Goal: Communication & Community: Answer question/provide support

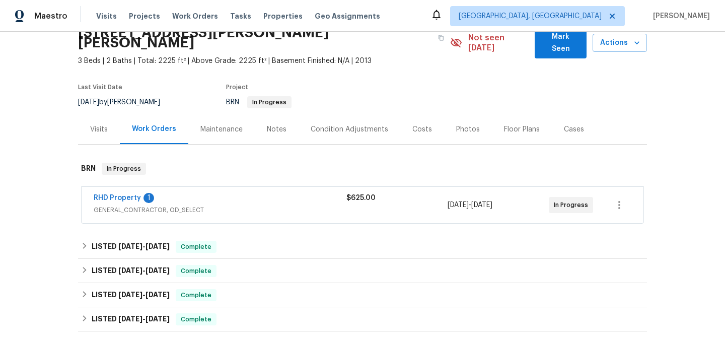
scroll to position [71, 0]
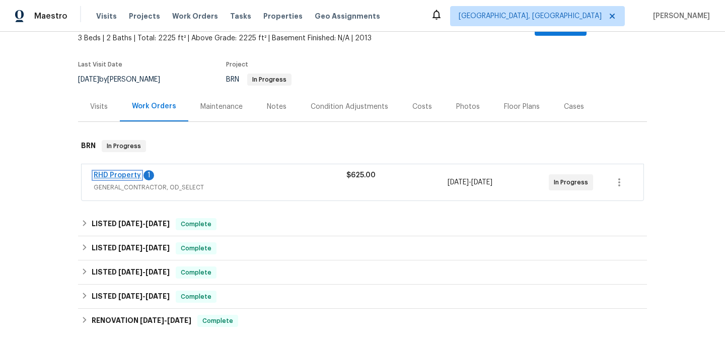
click at [121, 172] on link "RHD Property" at bounding box center [117, 175] width 47 height 7
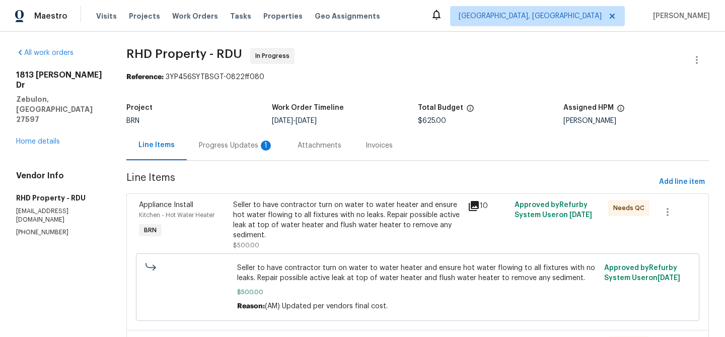
click at [238, 157] on div "Progress Updates 1" at bounding box center [236, 145] width 99 height 30
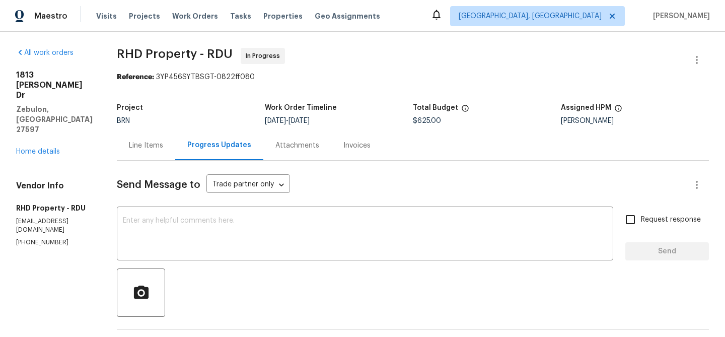
click at [175, 157] on div "Line Items" at bounding box center [146, 145] width 58 height 30
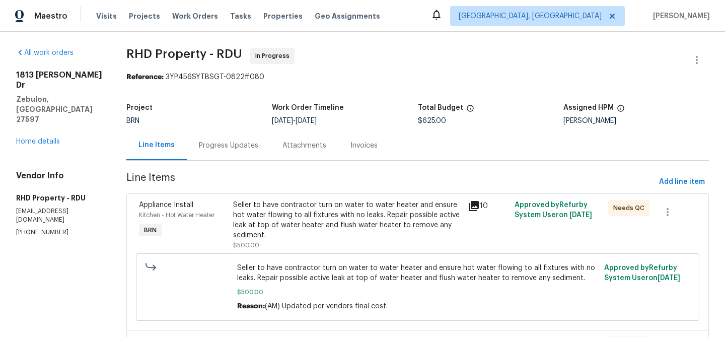
click at [234, 155] on div "Progress Updates" at bounding box center [229, 145] width 84 height 30
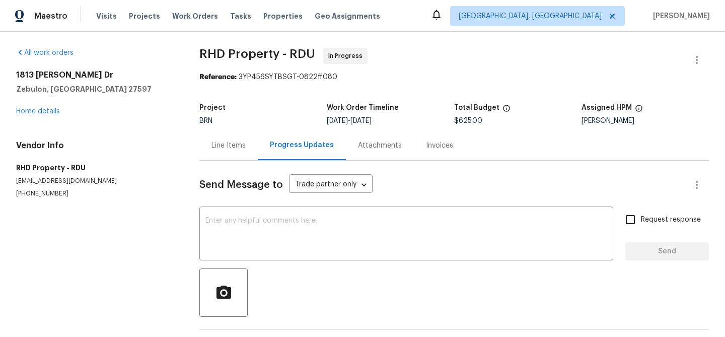
scroll to position [39, 0]
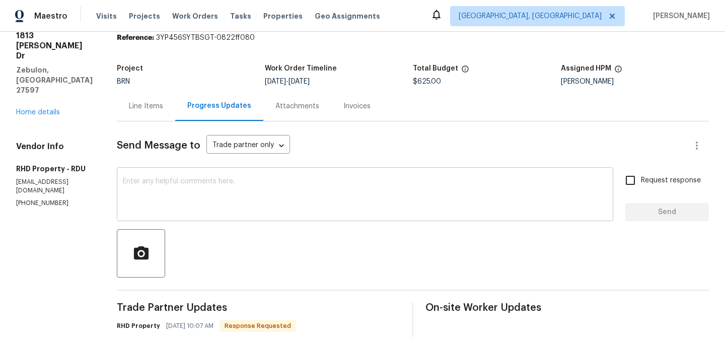
click at [189, 180] on textarea at bounding box center [365, 195] width 485 height 35
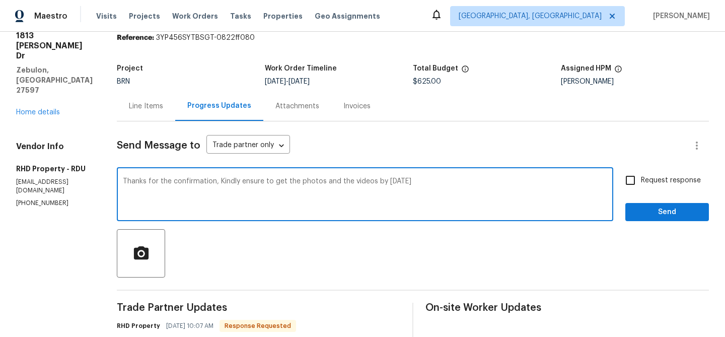
type textarea "Thanks for the confirmation, Kindly ensure to get the photos and the videos by …"
click at [633, 188] on input "Request response" at bounding box center [630, 180] width 21 height 21
checkbox input "true"
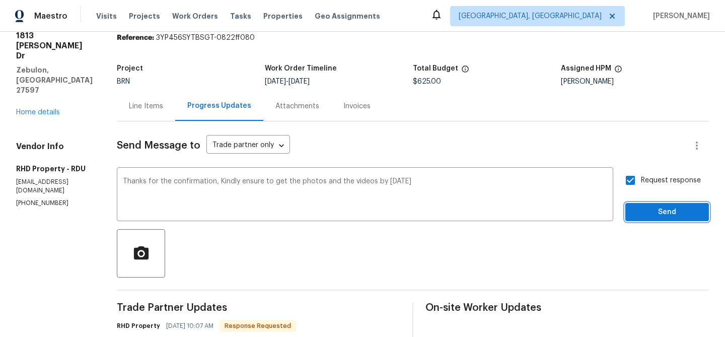
click at [632, 213] on button "Send" at bounding box center [668, 212] width 84 height 19
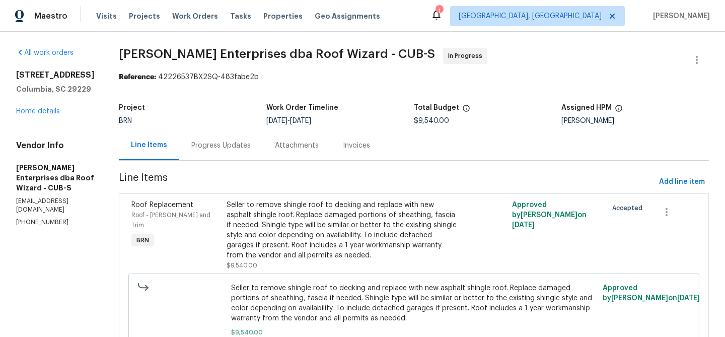
click at [215, 143] on div "Progress Updates" at bounding box center [220, 146] width 59 height 10
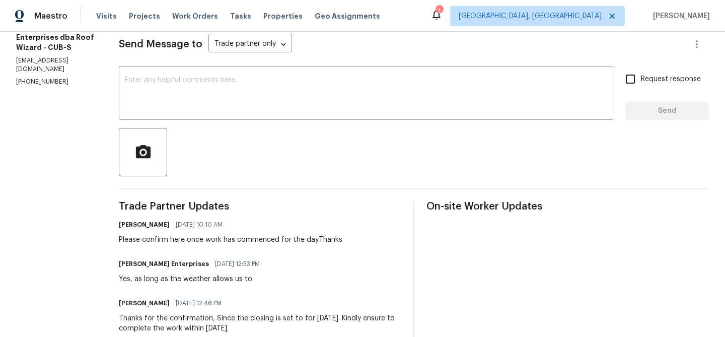
scroll to position [143, 0]
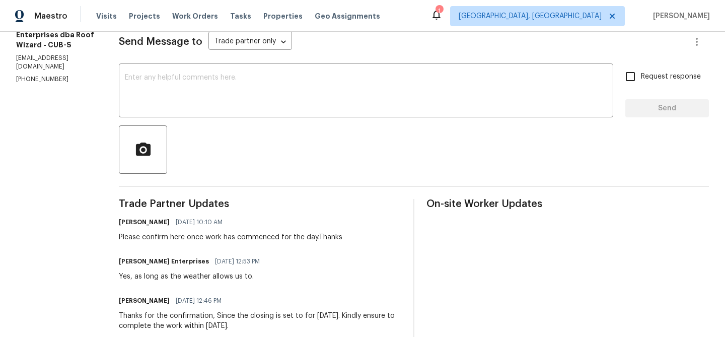
click at [50, 75] on p "[PHONE_NUMBER]" at bounding box center [55, 79] width 79 height 9
copy p "[PHONE_NUMBER]"
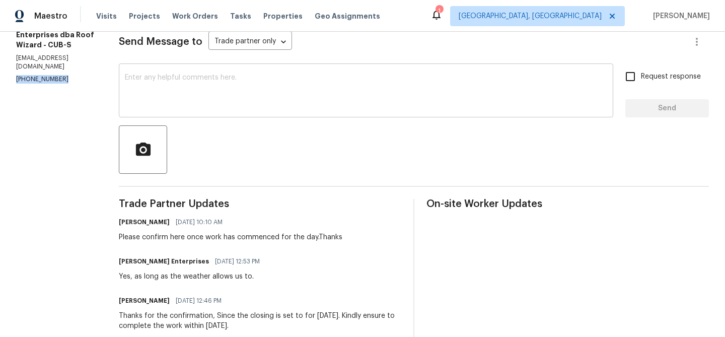
scroll to position [0, 0]
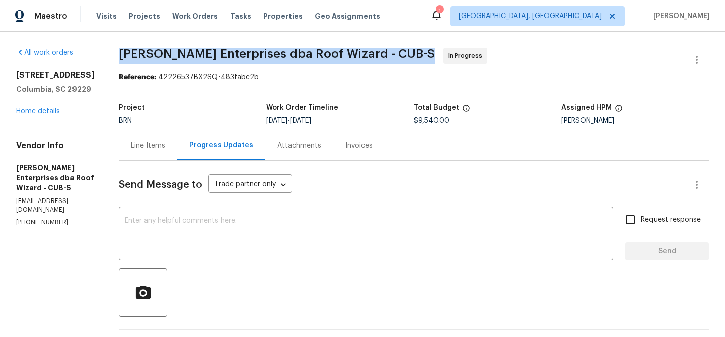
drag, startPoint x: 114, startPoint y: 50, endPoint x: 214, endPoint y: 50, distance: 99.2
click at [214, 50] on span "Nordman Enterprises dba Roof Wizard - CUB-S" at bounding box center [277, 54] width 316 height 12
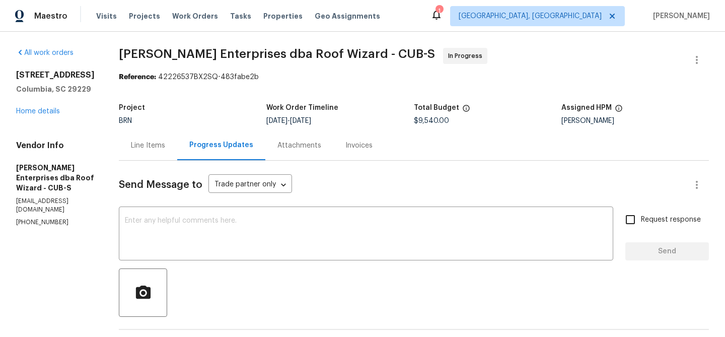
drag, startPoint x: 113, startPoint y: 52, endPoint x: 237, endPoint y: 52, distance: 123.9
copy span "Nordman Enterprises"
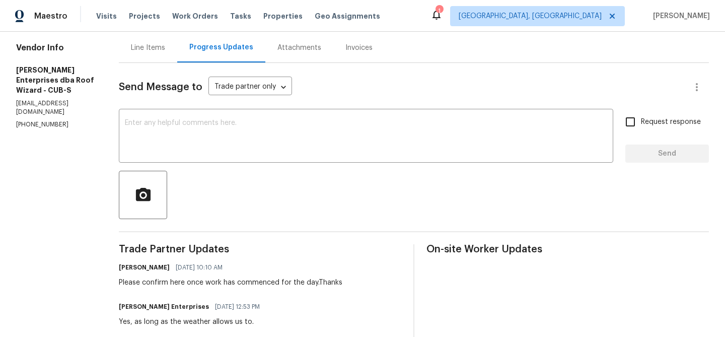
scroll to position [105, 0]
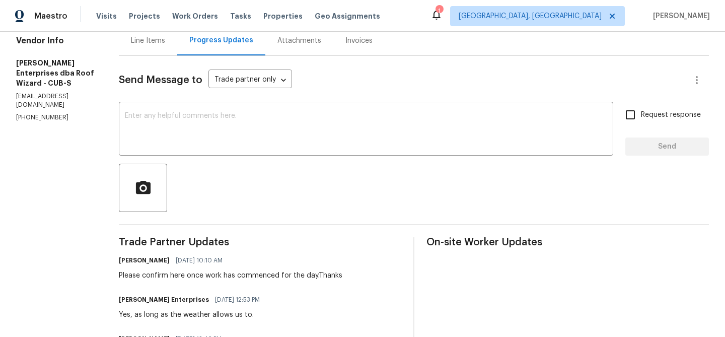
click at [63, 96] on p "caitlin@roofwizard.com" at bounding box center [55, 100] width 79 height 17
copy p "caitlin@roofwizard.com"
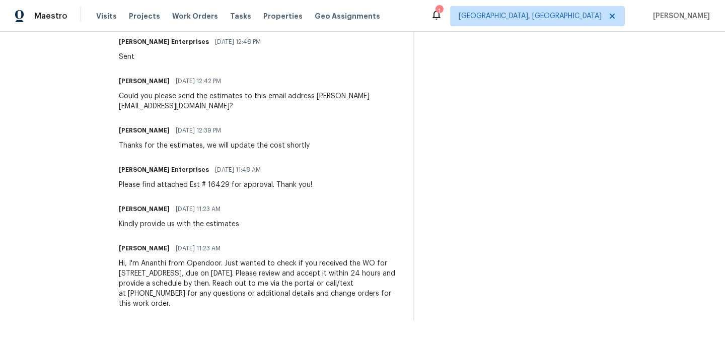
scroll to position [0, 0]
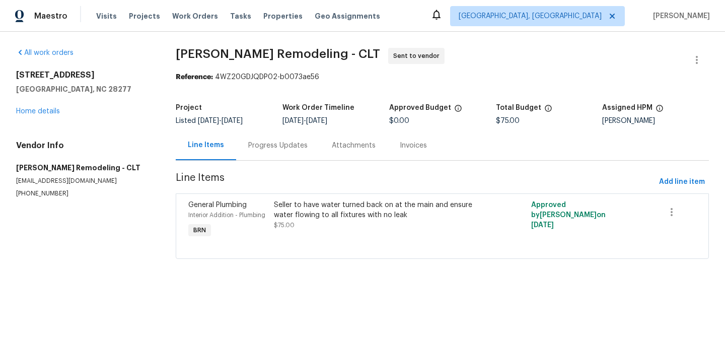
click at [268, 142] on div "Progress Updates" at bounding box center [277, 146] width 59 height 10
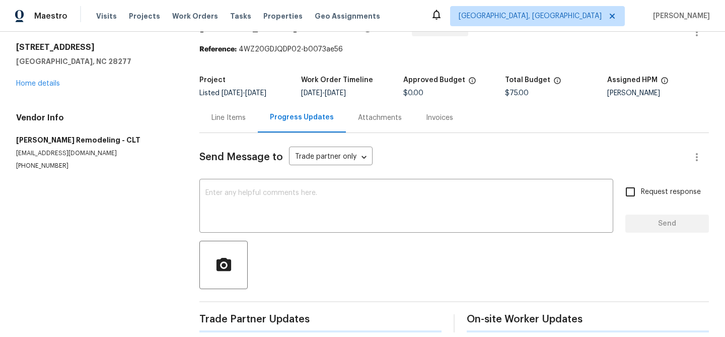
scroll to position [39, 0]
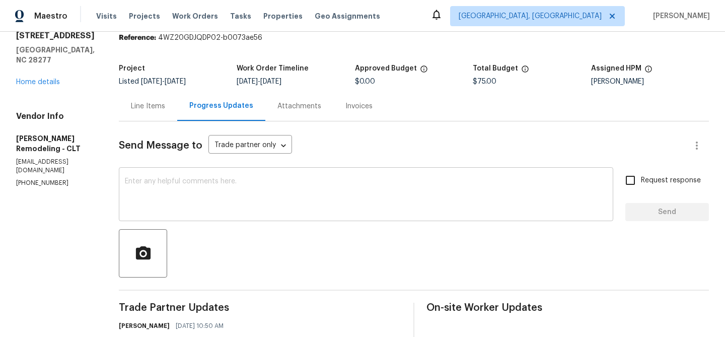
click at [245, 197] on textarea at bounding box center [366, 195] width 482 height 35
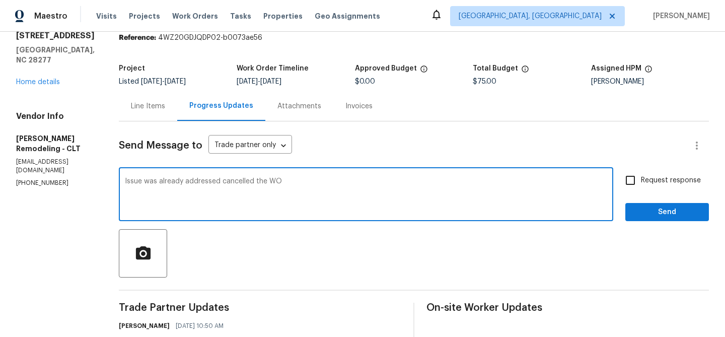
type textarea "Issue was already addressed cancelled the WO"
click at [652, 175] on span "Request response" at bounding box center [671, 180] width 60 height 11
click at [641, 175] on input "Request response" at bounding box center [630, 180] width 21 height 21
checkbox input "true"
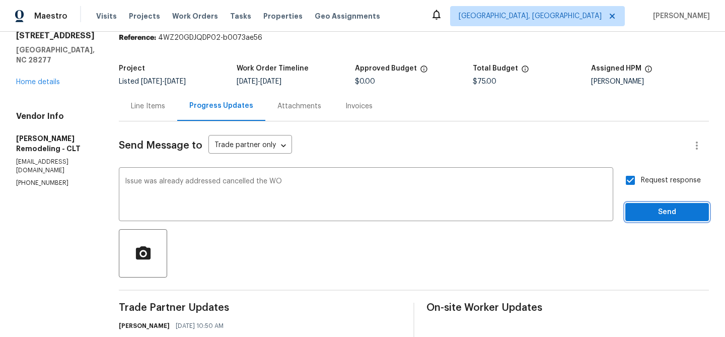
click at [644, 206] on span "Send" at bounding box center [667, 212] width 67 height 13
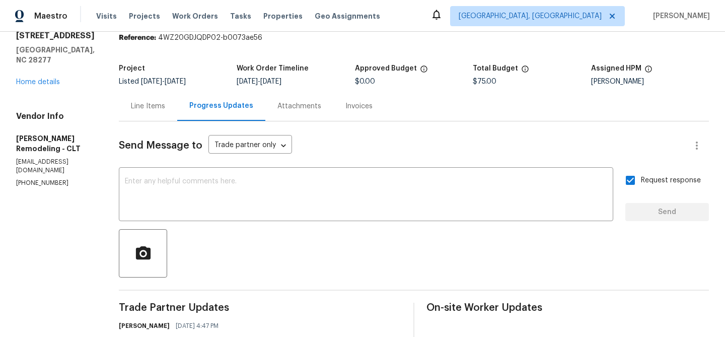
click at [149, 108] on div "Line Items" at bounding box center [148, 106] width 34 height 10
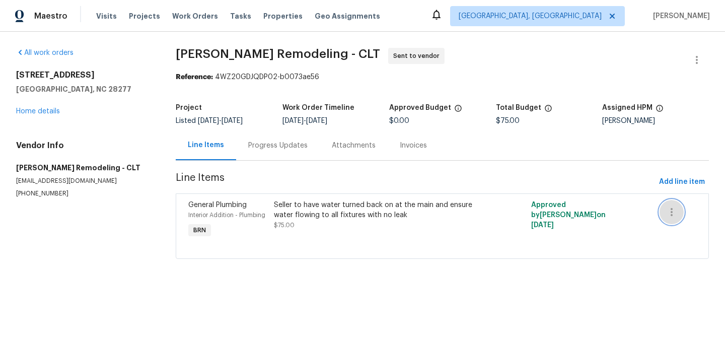
click at [673, 213] on icon "button" at bounding box center [672, 212] width 12 height 12
click at [673, 205] on li "Cancel" at bounding box center [678, 212] width 39 height 17
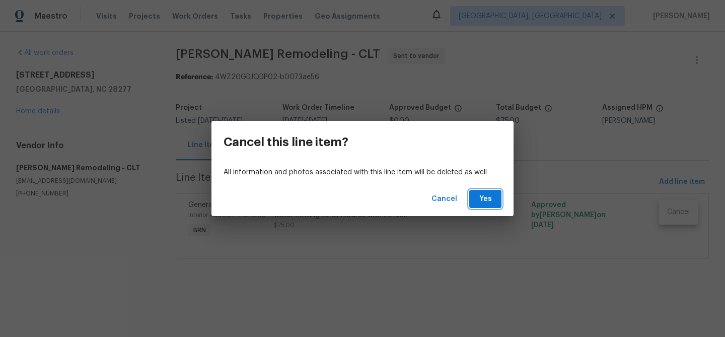
click at [493, 203] on span "Yes" at bounding box center [485, 199] width 16 height 13
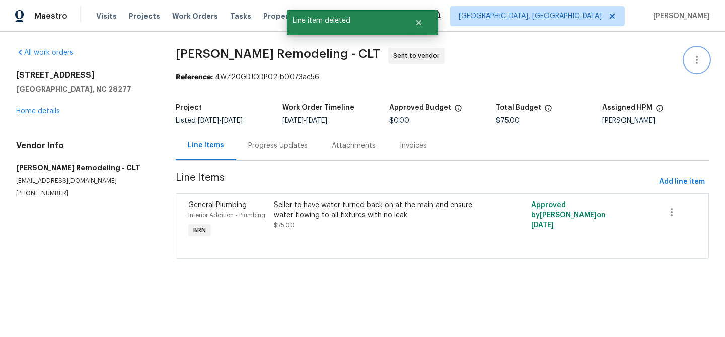
click at [696, 52] on button "button" at bounding box center [697, 60] width 24 height 24
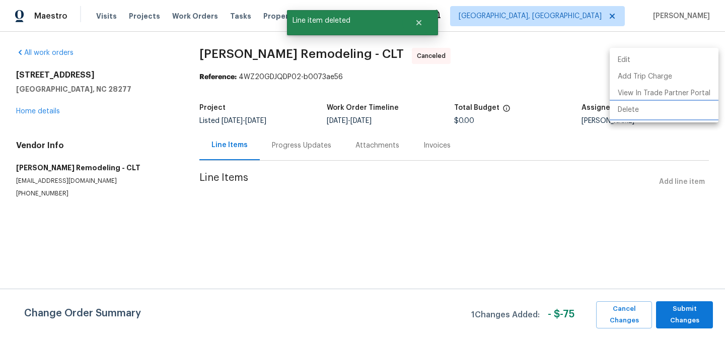
click at [630, 112] on li "Delete" at bounding box center [664, 110] width 109 height 17
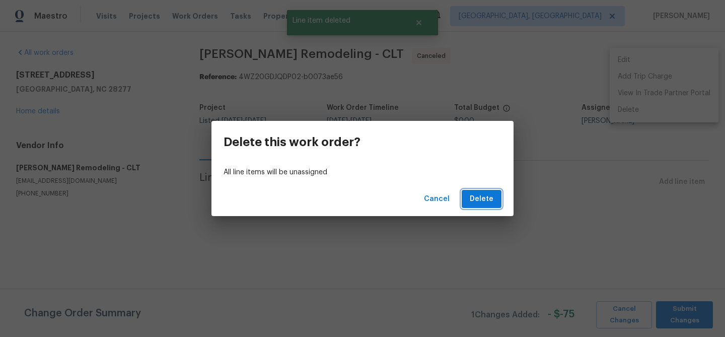
click at [491, 197] on span "Delete" at bounding box center [482, 199] width 24 height 13
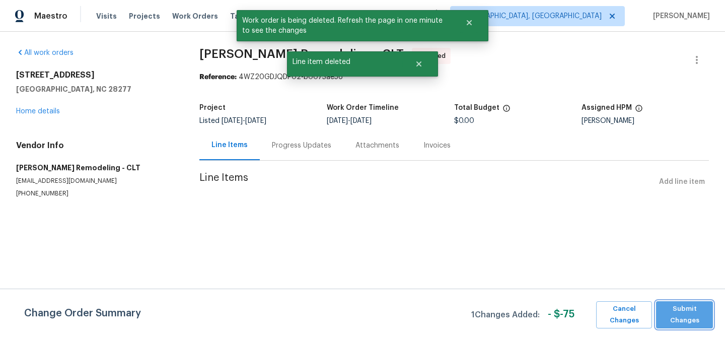
click at [678, 323] on span "Submit Changes" at bounding box center [684, 314] width 47 height 23
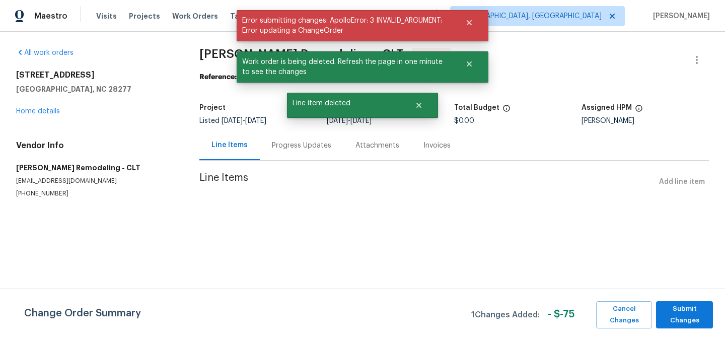
click at [695, 44] on div "All work orders 3143 Windbluff Dr Charlotte, NC 28277 Home details Vendor Info …" at bounding box center [362, 135] width 725 height 206
click at [695, 58] on icon "button" at bounding box center [697, 60] width 12 height 12
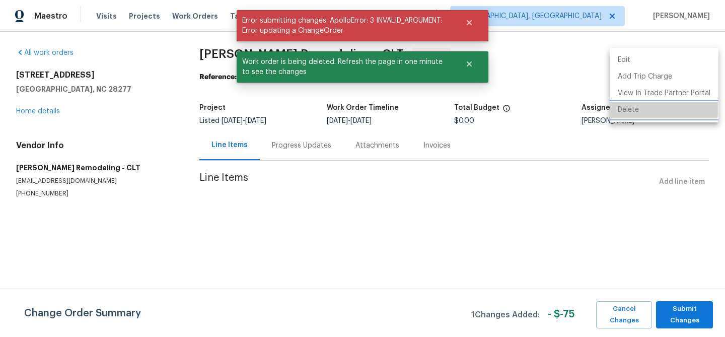
click at [619, 109] on li "Delete" at bounding box center [664, 110] width 109 height 17
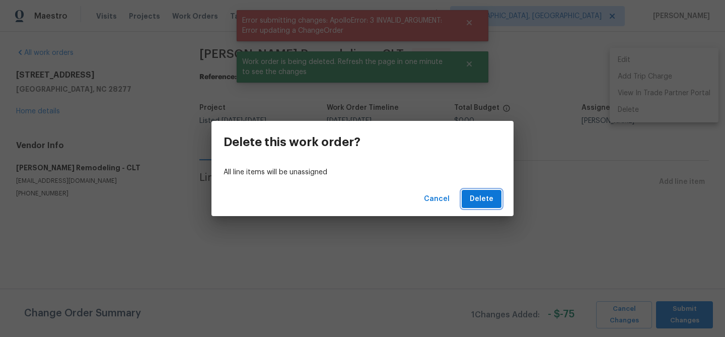
click at [478, 204] on span "Delete" at bounding box center [482, 199] width 24 height 13
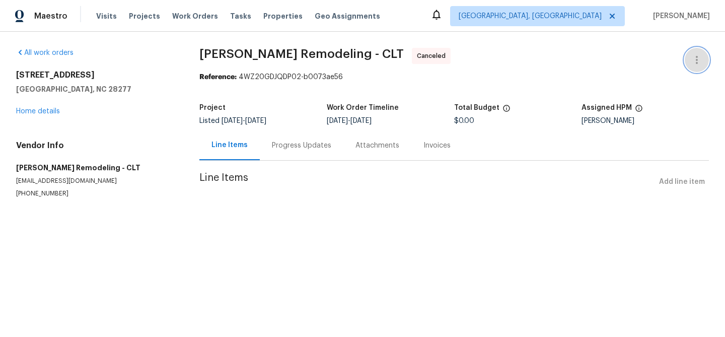
click at [695, 64] on icon "button" at bounding box center [697, 60] width 12 height 12
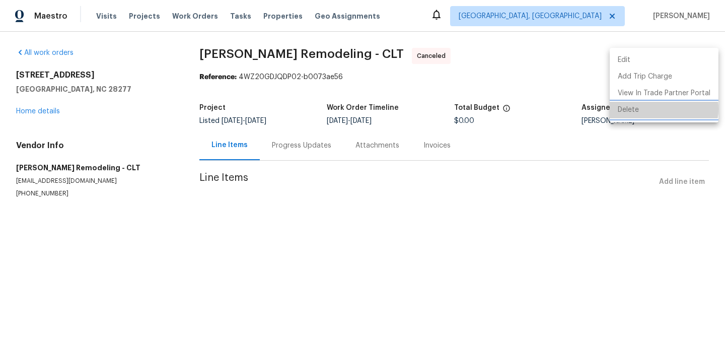
click at [655, 109] on li "Delete" at bounding box center [664, 110] width 109 height 17
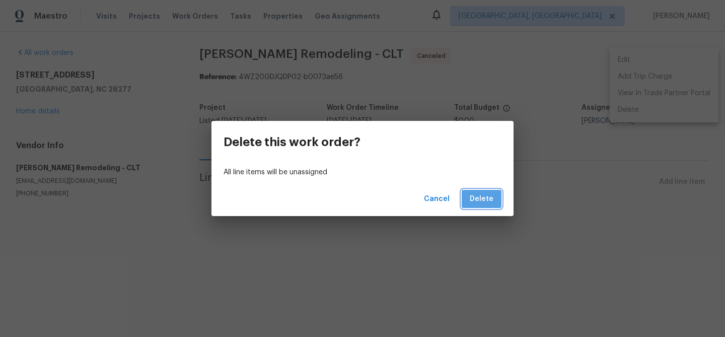
click at [488, 204] on span "Delete" at bounding box center [482, 199] width 24 height 13
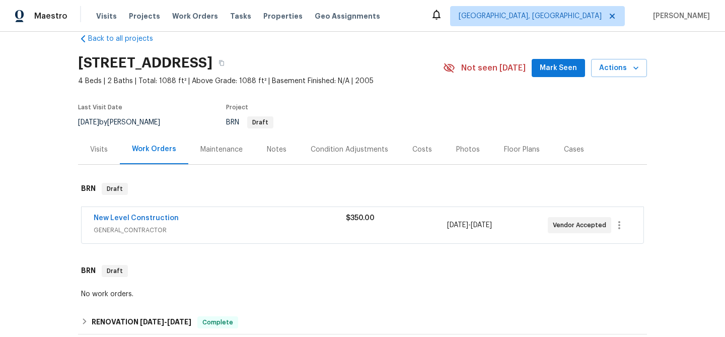
scroll to position [40, 0]
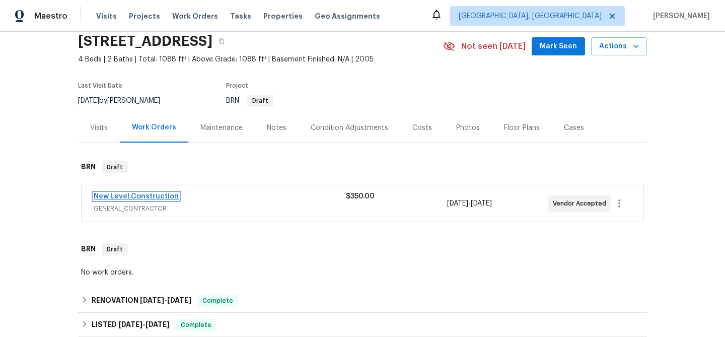
click at [134, 197] on link "New Level Construction" at bounding box center [136, 196] width 85 height 7
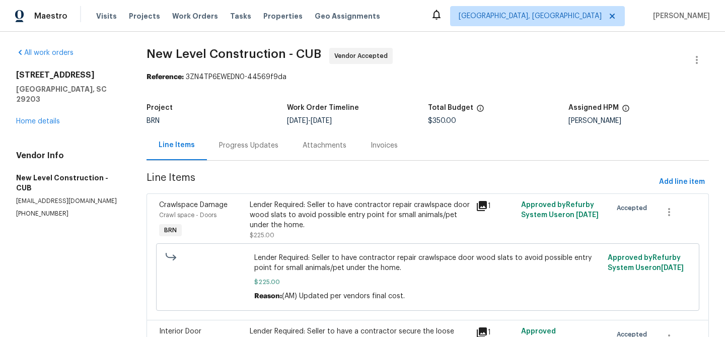
click at [243, 146] on div "Progress Updates" at bounding box center [248, 146] width 59 height 10
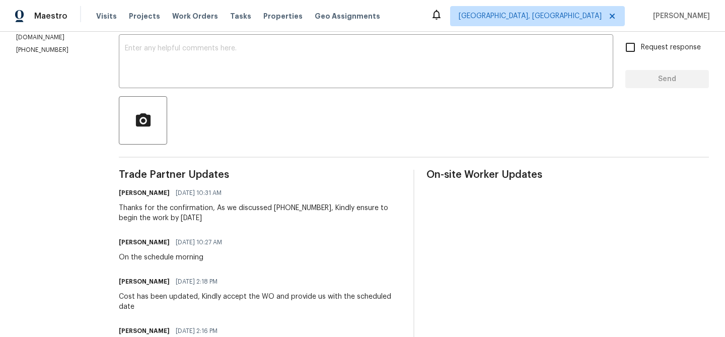
scroll to position [174, 0]
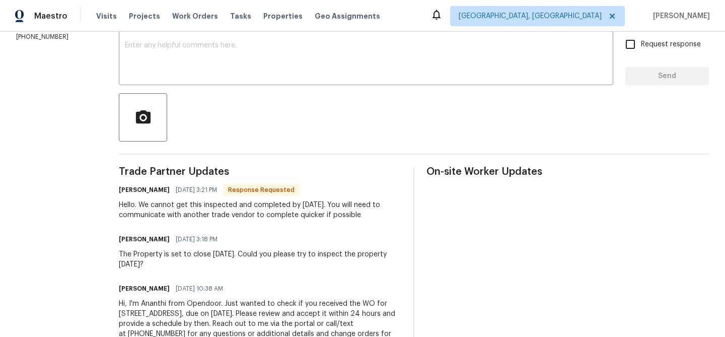
scroll to position [169, 0]
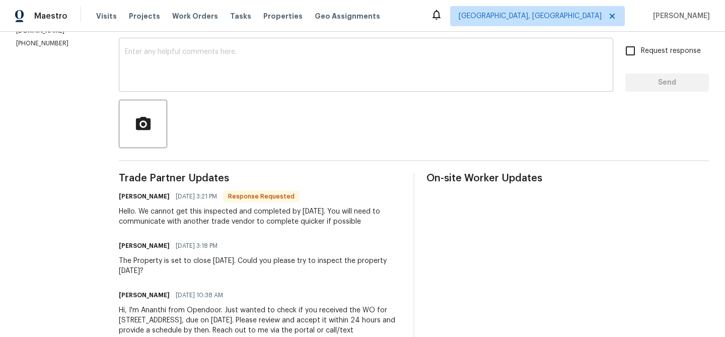
click at [180, 71] on textarea at bounding box center [366, 65] width 482 height 35
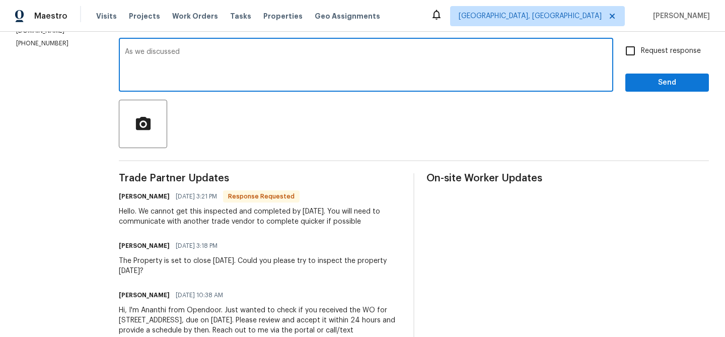
scroll to position [147, 0]
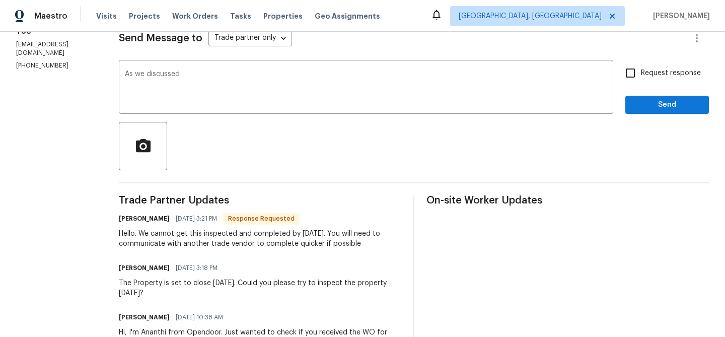
click at [68, 64] on section "All work orders [STREET_ADDRESS] Home details Vendor Info Droza Construction - …" at bounding box center [55, 145] width 79 height 489
copy p "[PHONE_NUMBER]"
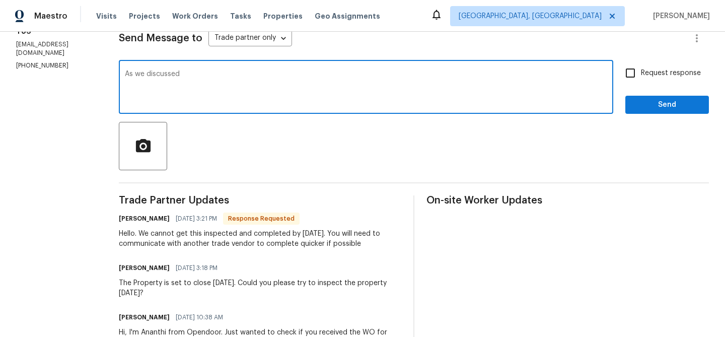
click at [221, 78] on textarea "As we discussed" at bounding box center [366, 88] width 482 height 35
paste textarea "[PHONE_NUMBER]"
paste textarea "y inspect the property and [DATE] and keep us posted on the portal with the ins…"
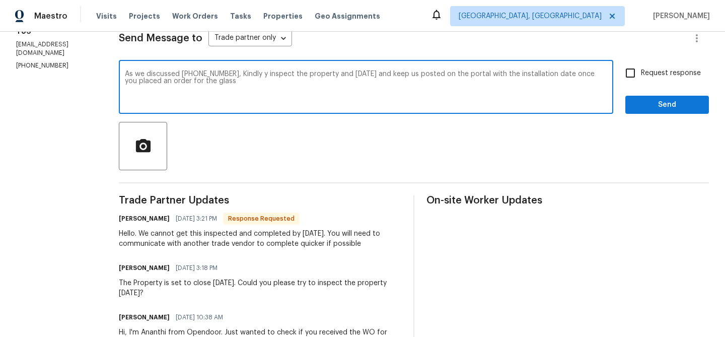
click at [269, 74] on textarea "As we discussed [PHONE_NUMBER], Kindly y inspect the property and [DATE] and ke…" at bounding box center [366, 88] width 482 height 35
click at [338, 76] on textarea "As we discussed [PHONE_NUMBER], Kindly inspect the property and [DATE] and keep…" at bounding box center [366, 88] width 482 height 35
drag, startPoint x: 455, startPoint y: 72, endPoint x: 497, endPoint y: 71, distance: 41.3
click at [497, 71] on textarea "As we discussed [PHONE_NUMBER], Kindly inspect the property [DATE] and keep us …" at bounding box center [366, 88] width 482 height 35
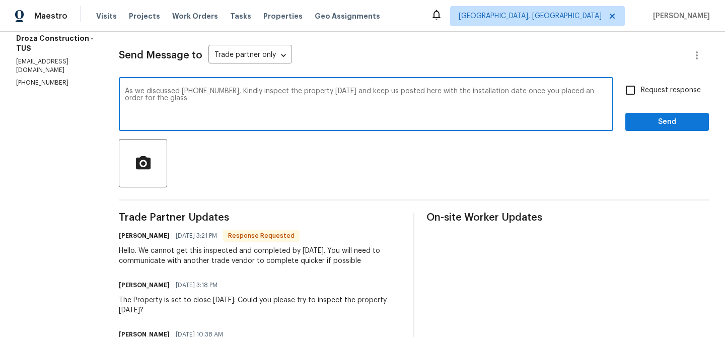
scroll to position [117, 0]
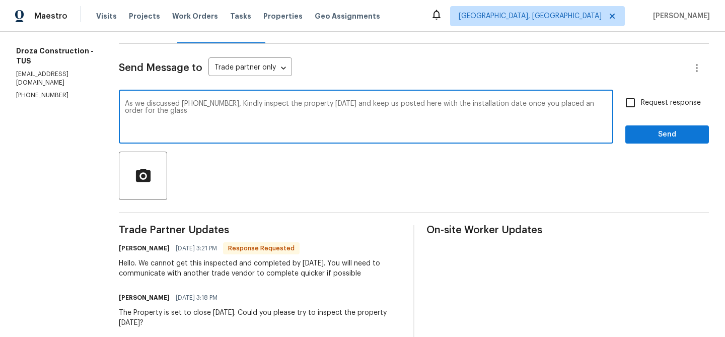
type textarea "As we discussed [PHONE_NUMBER], Kindly inspect the property [DATE] and keep us …"
click at [637, 110] on input "Request response" at bounding box center [630, 102] width 21 height 21
checkbox input "true"
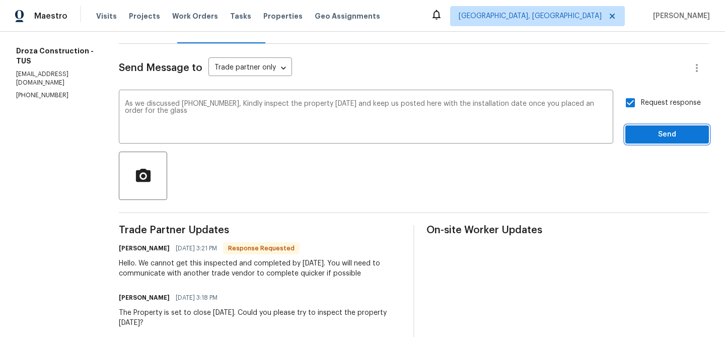
click at [640, 142] on button "Send" at bounding box center [668, 134] width 84 height 19
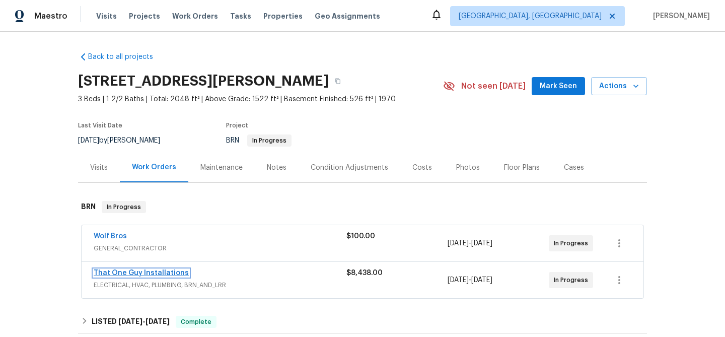
click at [114, 272] on link "That One Guy Installations" at bounding box center [141, 272] width 95 height 7
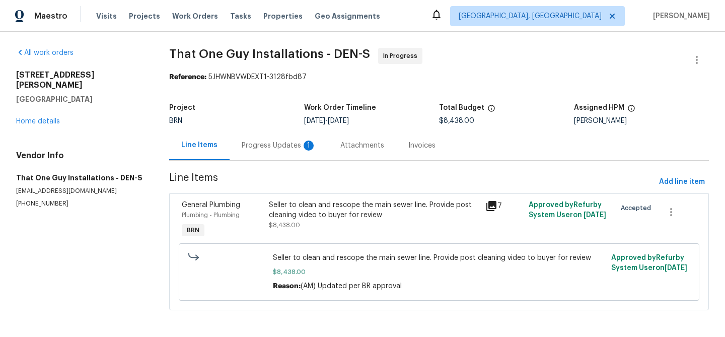
click at [246, 143] on div "Progress Updates 1" at bounding box center [279, 146] width 75 height 10
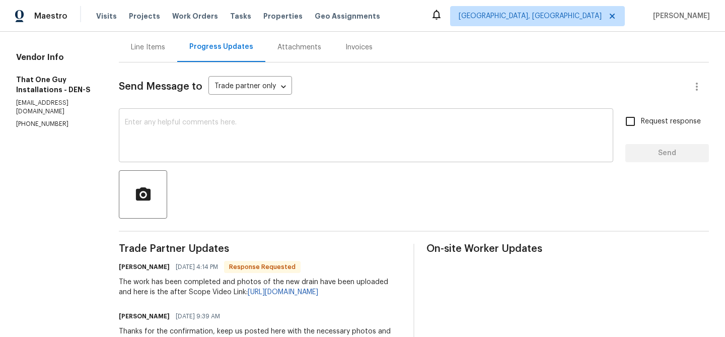
scroll to position [100, 0]
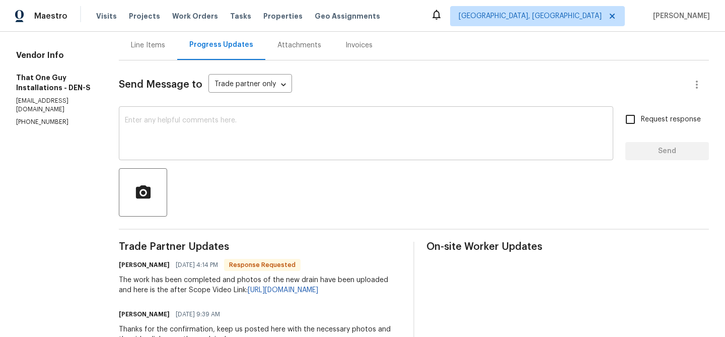
click at [188, 143] on textarea at bounding box center [366, 134] width 482 height 35
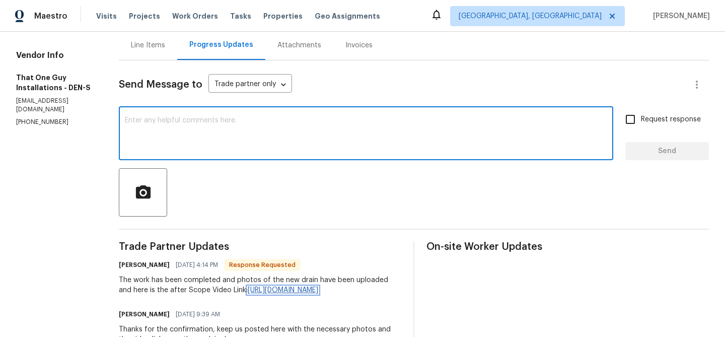
click at [248, 292] on link "[URL][DOMAIN_NAME]" at bounding box center [283, 290] width 71 height 7
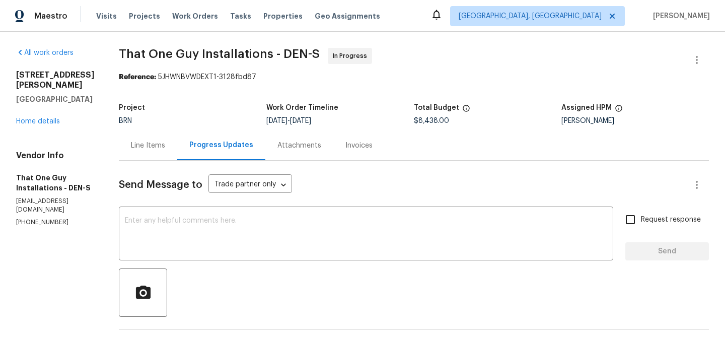
scroll to position [19, 0]
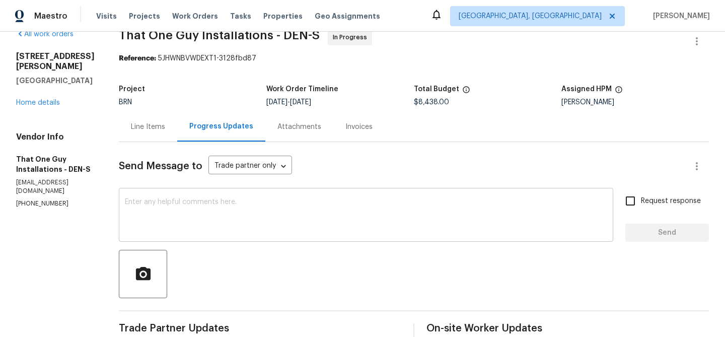
click at [244, 213] on textarea at bounding box center [366, 215] width 482 height 35
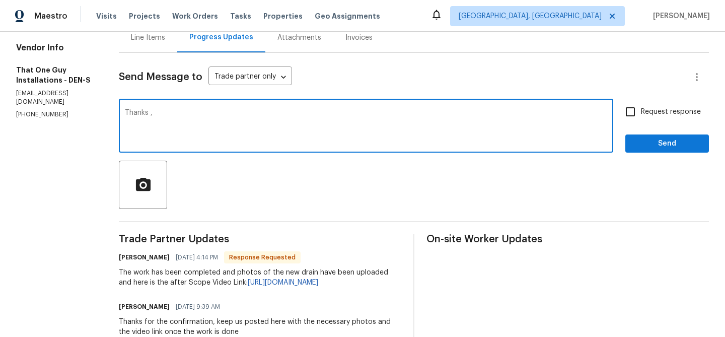
scroll to position [120, 0]
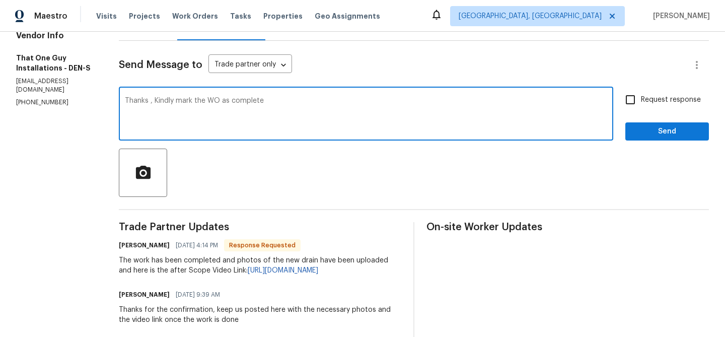
type textarea "Thanks , Kindly mark the WO as complete"
click at [651, 98] on span "Request response" at bounding box center [671, 100] width 60 height 11
click at [641, 98] on input "Request response" at bounding box center [630, 99] width 21 height 21
checkbox input "true"
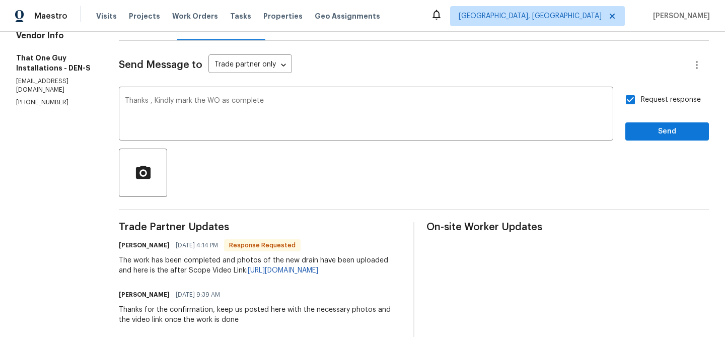
click at [626, 127] on div "Thanks , Kindly mark the WO as complete x ​ Request response Send" at bounding box center [414, 114] width 590 height 51
click at [644, 131] on span "Send" at bounding box center [667, 131] width 67 height 13
